Goal: Task Accomplishment & Management: Manage account settings

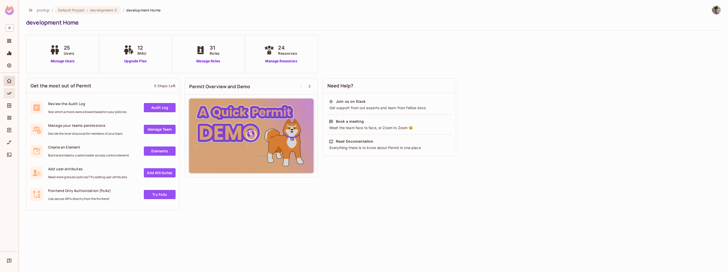
click at [10, 91] on icon "Policy" at bounding box center [9, 93] width 5 height 5
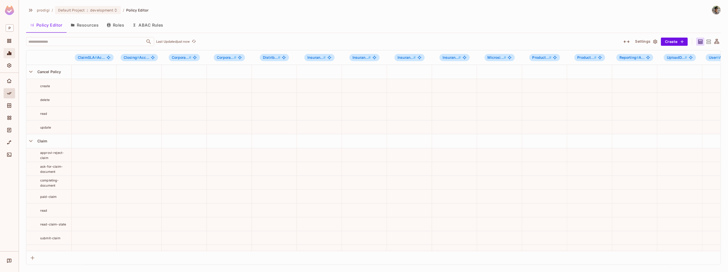
click at [8, 56] on span "Monitoring" at bounding box center [9, 53] width 6 height 6
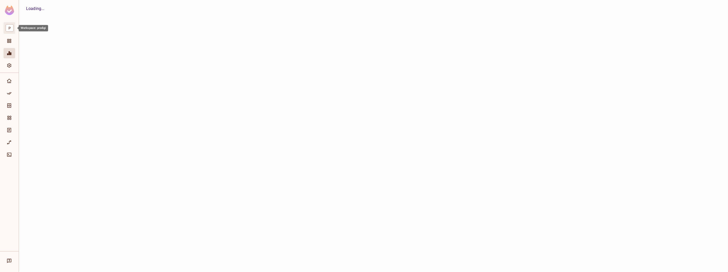
click at [11, 29] on span "P" at bounding box center [10, 27] width 8 height 7
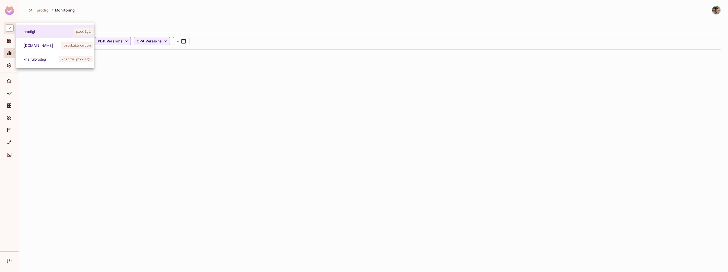
click at [9, 39] on div at bounding box center [364, 136] width 728 height 272
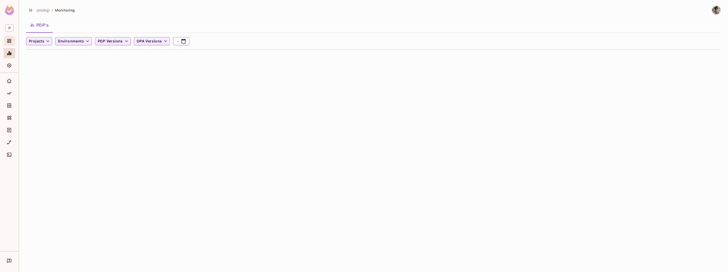
click at [9, 38] on span "Projects" at bounding box center [9, 41] width 6 height 6
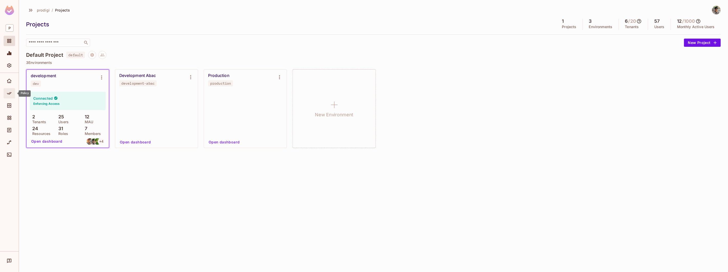
click at [12, 88] on div "Policy" at bounding box center [10, 93] width 12 height 10
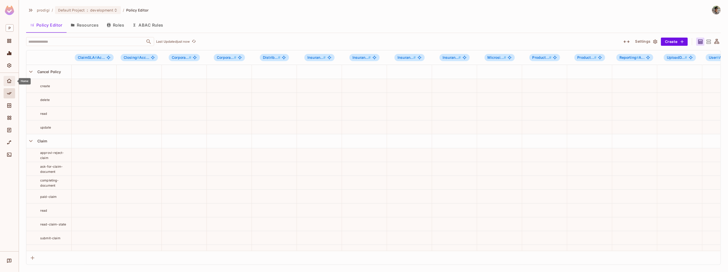
click at [11, 82] on icon "Home" at bounding box center [9, 81] width 5 height 4
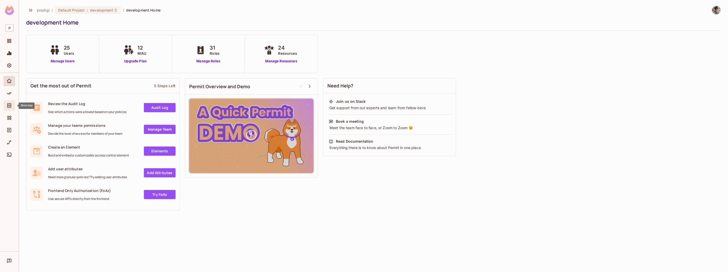
click at [12, 103] on icon "Directory" at bounding box center [9, 105] width 5 height 5
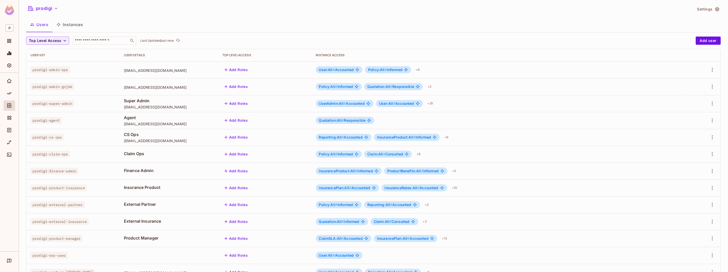
scroll to position [15, 0]
drag, startPoint x: 105, startPoint y: 79, endPoint x: 127, endPoint y: 87, distance: 23.0
click at [127, 87] on tbody "prodigi-admin-ops [EMAIL_ADDRESS][DOMAIN_NAME] Add Roles User:All # Accounted P…" at bounding box center [373, 187] width 694 height 253
click at [127, 87] on span "[EMAIL_ADDRESS][DOMAIN_NAME]" at bounding box center [169, 87] width 90 height 5
click at [85, 38] on input "text" at bounding box center [101, 40] width 54 height 5
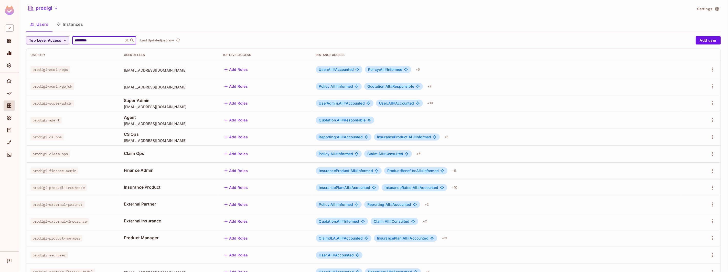
type input "*********"
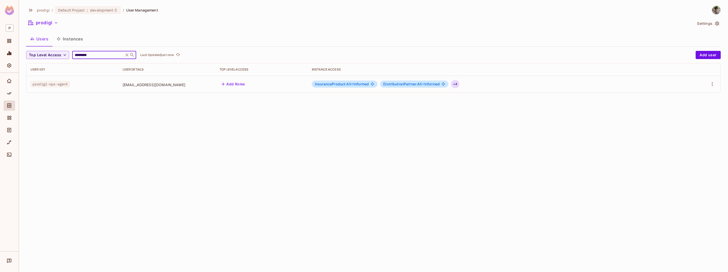
click at [459, 85] on div "+ 4" at bounding box center [455, 84] width 8 height 8
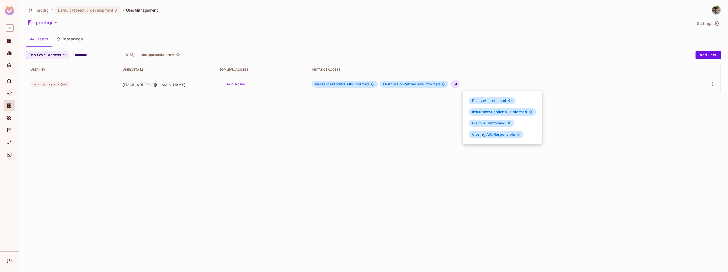
click at [430, 101] on div at bounding box center [364, 136] width 728 height 272
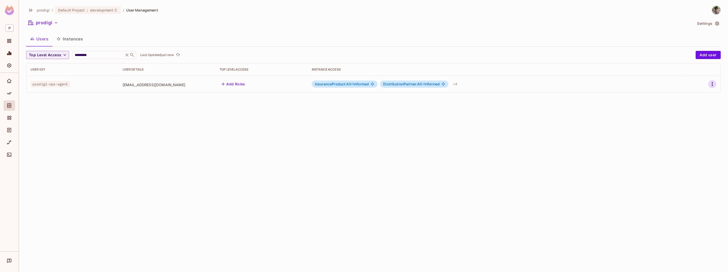
click at [710, 84] on icon "button" at bounding box center [712, 84] width 6 height 6
click at [690, 97] on li "Edit" at bounding box center [690, 96] width 45 height 11
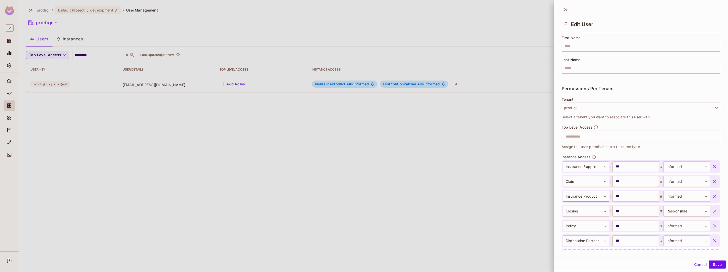
scroll to position [89, 0]
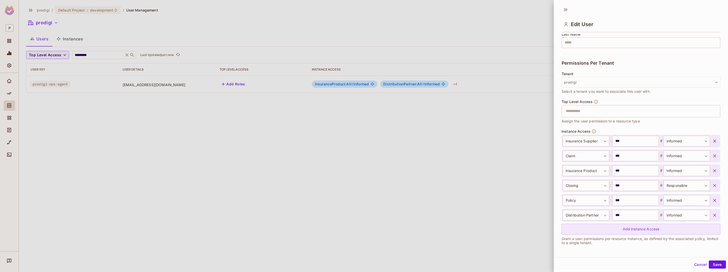
click at [600, 231] on div "Add Instance Access" at bounding box center [641, 229] width 159 height 11
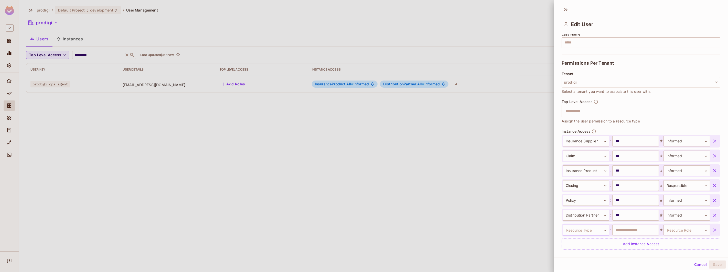
click at [592, 226] on body "**********" at bounding box center [364, 136] width 728 height 272
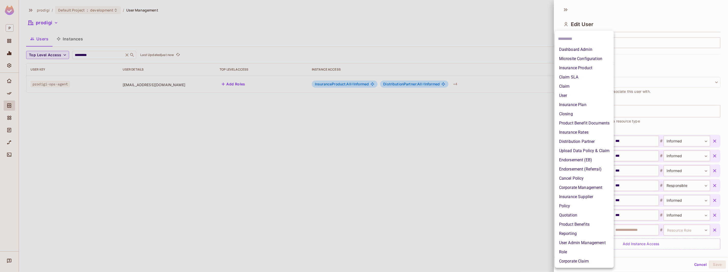
click at [589, 232] on li "Reporting" at bounding box center [584, 233] width 59 height 9
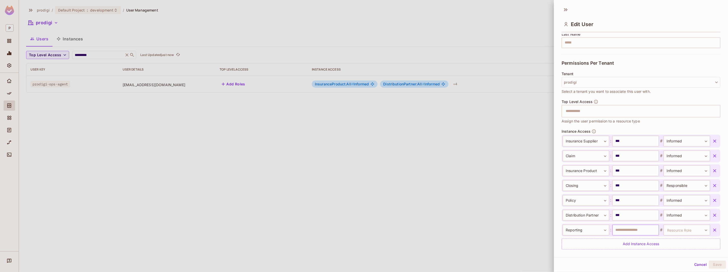
click at [643, 227] on input "text" at bounding box center [635, 230] width 47 height 11
type input "***"
click at [673, 230] on body "**********" at bounding box center [364, 136] width 728 height 272
click at [671, 254] on li "Accounted" at bounding box center [679, 252] width 47 height 9
click at [710, 263] on button "Save" at bounding box center [717, 265] width 17 height 8
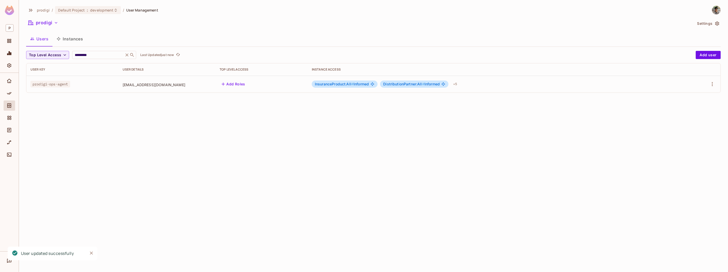
click at [186, 197] on div "prodigi / Default Project : development / User Management prodigi Settings User…" at bounding box center [373, 136] width 709 height 272
click at [459, 86] on div "+ 5" at bounding box center [455, 84] width 8 height 8
